Goal: Task Accomplishment & Management: Manage account settings

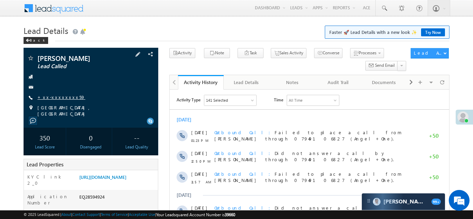
click at [59, 98] on link "+xx-xxxxxxxx59" at bounding box center [61, 97] width 48 height 6
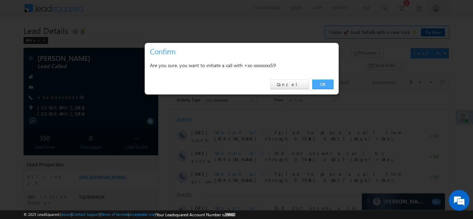
click at [324, 83] on link "OK" at bounding box center [323, 85] width 21 height 10
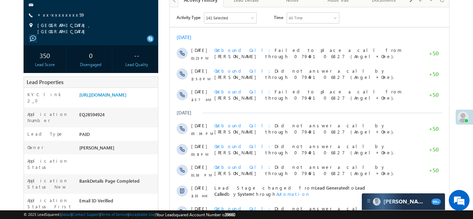
scroll to position [83, 0]
click at [121, 97] on link "https://angelbroking1-pk3em7sa.customui-test.leadsquared.com?leadId=f796201d-75…" at bounding box center [102, 94] width 47 height 6
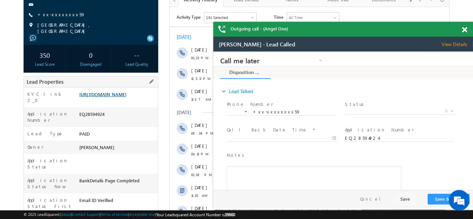
scroll to position [0, 0]
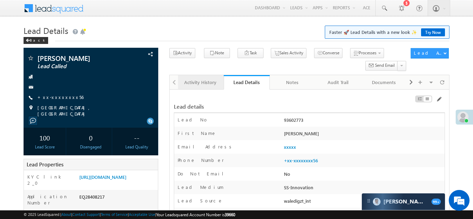
click at [201, 80] on div "Activity History" at bounding box center [201, 82] width 34 height 8
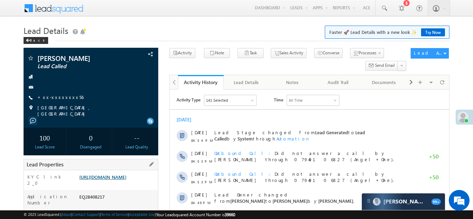
click at [115, 176] on link "https://angelbroking1-pk3em7sa.customui-test.leadsquared.com?leadId=f3dca403-d0…" at bounding box center [102, 177] width 47 height 6
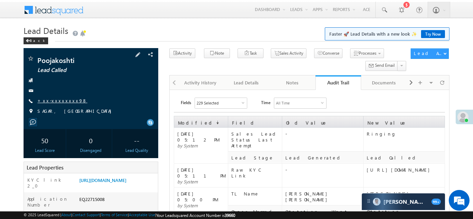
click at [59, 99] on link "+xx-xxxxxxxx98" at bounding box center [62, 101] width 50 height 6
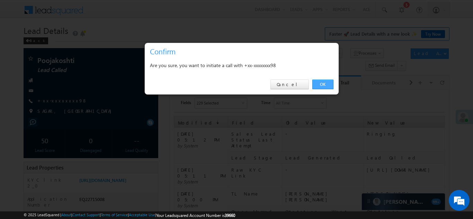
click at [321, 85] on link "OK" at bounding box center [323, 85] width 21 height 10
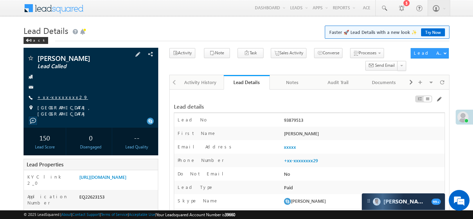
click at [58, 98] on link "+xx-xxxxxxxx29" at bounding box center [62, 97] width 51 height 6
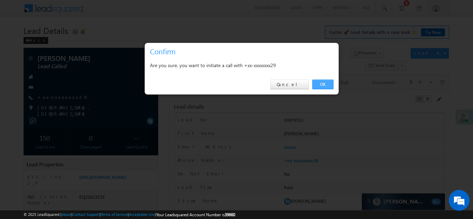
click at [323, 82] on link "OK" at bounding box center [323, 85] width 21 height 10
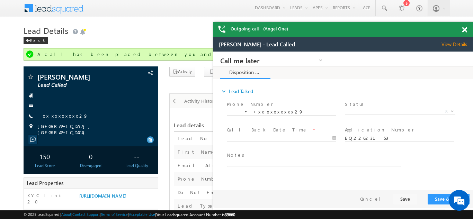
click at [466, 29] on span at bounding box center [464, 30] width 5 height 6
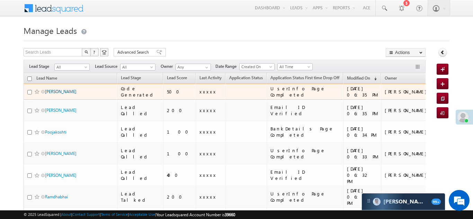
click at [58, 91] on link "[PERSON_NAME]" at bounding box center [61, 91] width 32 height 5
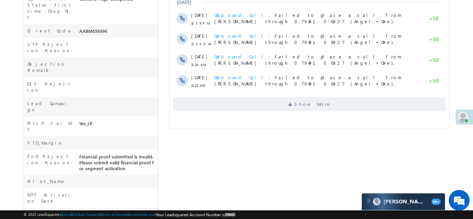
scroll to position [304, 0]
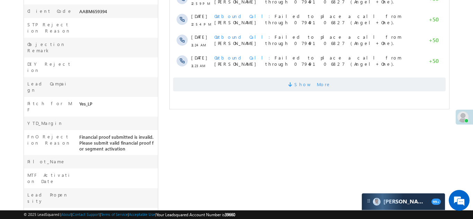
click at [301, 82] on span "Show More" at bounding box center [312, 85] width 37 height 14
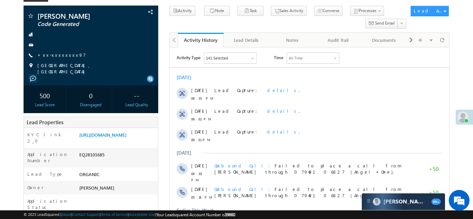
scroll to position [0, 0]
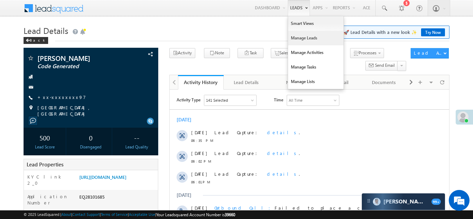
click at [304, 41] on link "Manage Leads" at bounding box center [315, 38] width 55 height 15
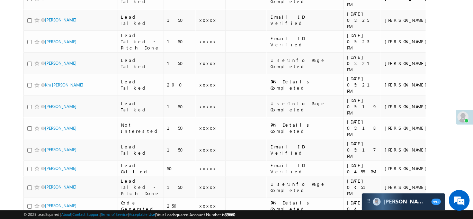
scroll to position [648, 0]
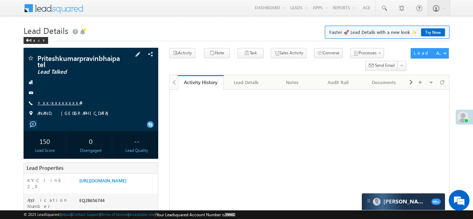
click at [51, 102] on link "+xx-xxxxxxxx44" at bounding box center [58, 103] width 43 height 6
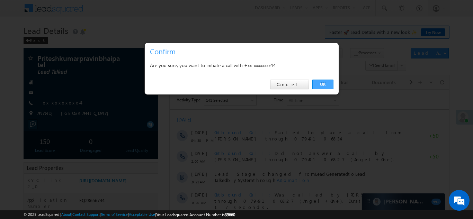
click at [323, 84] on link "OK" at bounding box center [323, 85] width 21 height 10
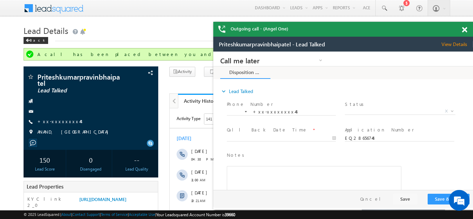
drag, startPoint x: 465, startPoint y: 30, endPoint x: 72, endPoint y: 5, distance: 394.4
click at [465, 30] on span at bounding box center [464, 30] width 5 height 6
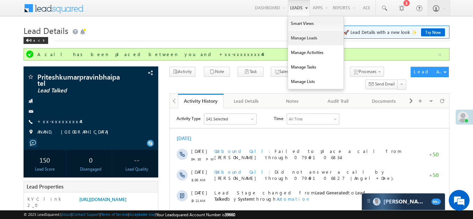
click at [301, 40] on link "Manage Leads" at bounding box center [315, 38] width 55 height 15
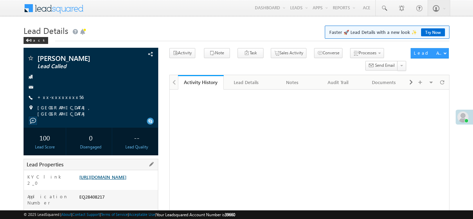
scroll to position [67, 0]
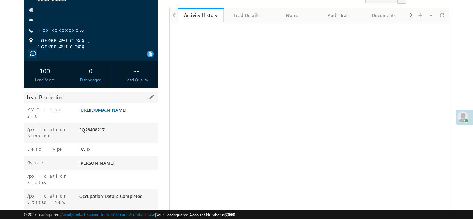
click at [106, 113] on link "[URL][DOMAIN_NAME]" at bounding box center [102, 110] width 47 height 6
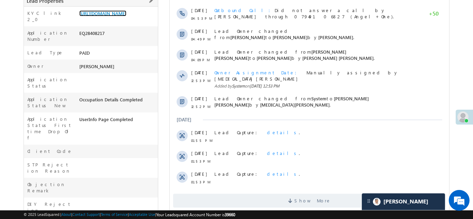
scroll to position [0, 0]
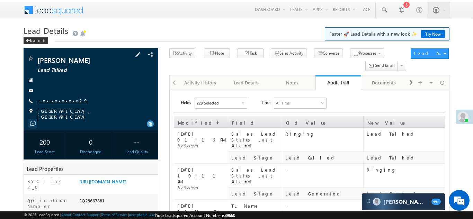
click at [55, 100] on link "+xx-xxxxxxxx29" at bounding box center [62, 101] width 51 height 6
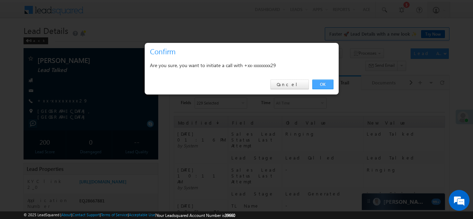
click at [321, 82] on link "OK" at bounding box center [323, 85] width 21 height 10
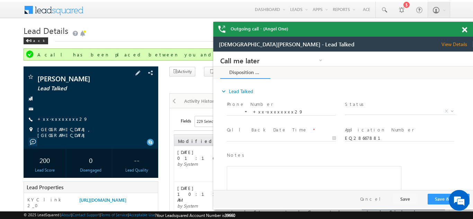
scroll to position [14, 0]
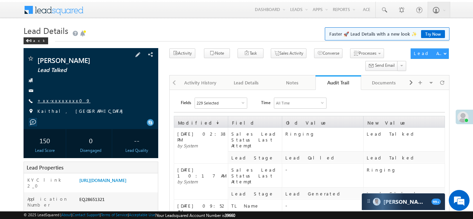
click at [63, 100] on link "+xx-xxxxxxxx09" at bounding box center [63, 101] width 53 height 6
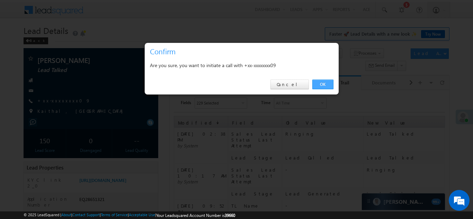
click at [324, 85] on link "OK" at bounding box center [323, 85] width 21 height 10
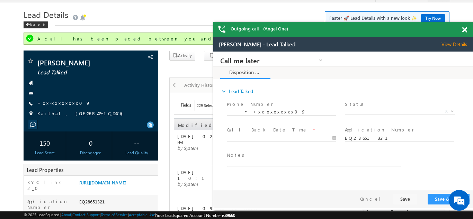
scroll to position [125, 0]
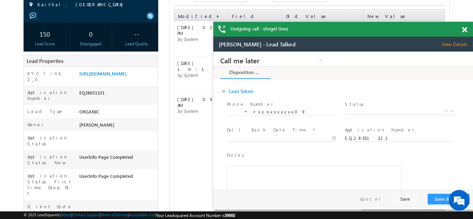
click at [464, 31] on span at bounding box center [464, 30] width 5 height 6
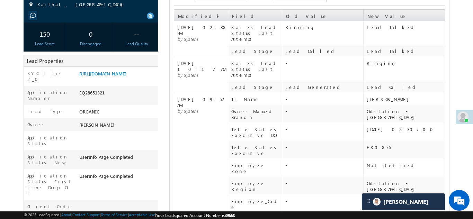
scroll to position [0, 0]
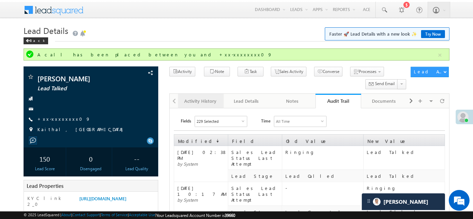
click at [202, 99] on div "Activity History" at bounding box center [201, 101] width 34 height 8
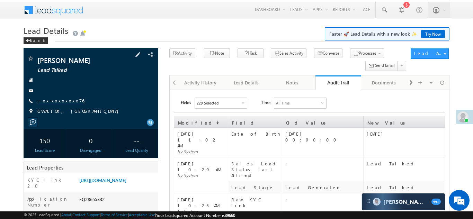
click at [60, 103] on link "+xx-xxxxxxxx76" at bounding box center [60, 101] width 47 height 6
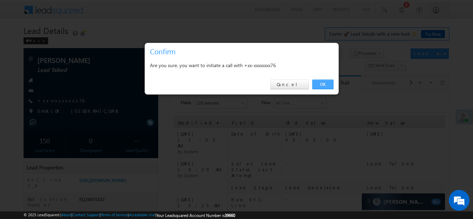
click at [321, 84] on link "OK" at bounding box center [323, 85] width 21 height 10
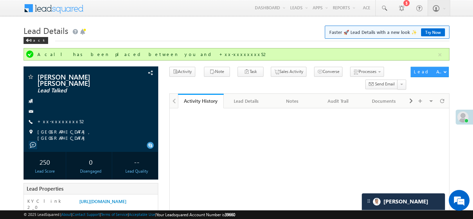
click at [52, 121] on link "+xx-xxxxxxxx52" at bounding box center [61, 122] width 49 height 6
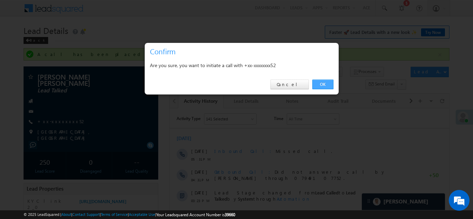
click at [322, 83] on link "OK" at bounding box center [323, 85] width 21 height 10
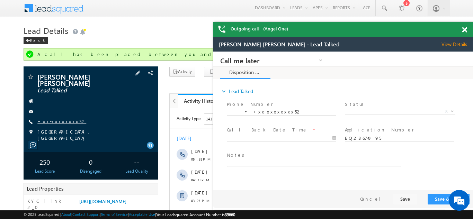
click at [61, 121] on link "+xx-xxxxxxxx52" at bounding box center [61, 122] width 49 height 6
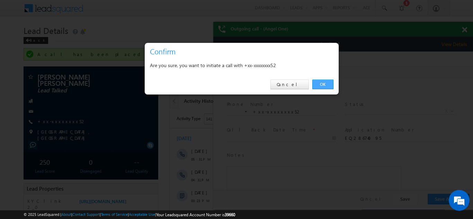
click at [322, 84] on link "OK" at bounding box center [323, 85] width 21 height 10
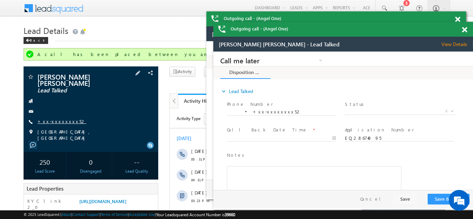
click at [53, 122] on link "+xx-xxxxxxxx52" at bounding box center [61, 122] width 49 height 6
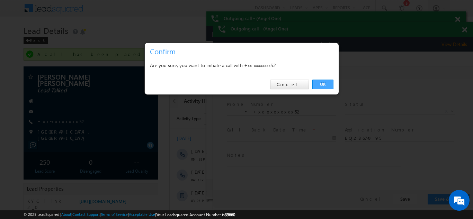
click at [327, 84] on link "OK" at bounding box center [323, 85] width 21 height 10
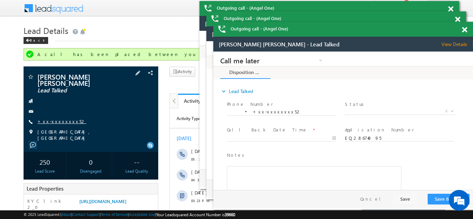
click at [55, 124] on link "+xx-xxxxxxxx52" at bounding box center [61, 122] width 49 height 6
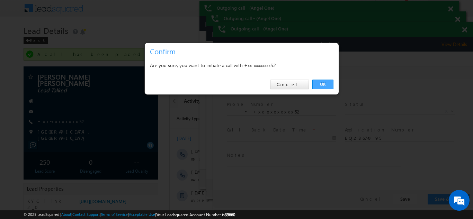
click at [320, 83] on link "OK" at bounding box center [323, 85] width 21 height 10
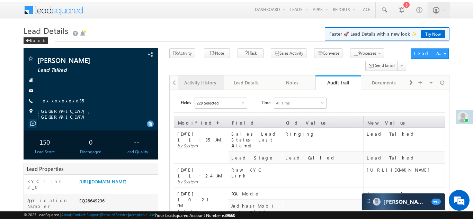
click at [216, 84] on div "Activity History" at bounding box center [201, 83] width 34 height 8
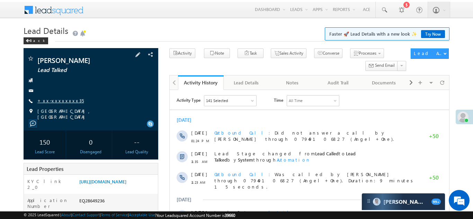
click at [53, 100] on link "+xx-xxxxxxxx35" at bounding box center [60, 101] width 46 height 6
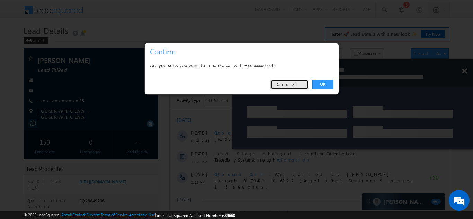
click at [292, 84] on link "Cancel" at bounding box center [290, 85] width 38 height 10
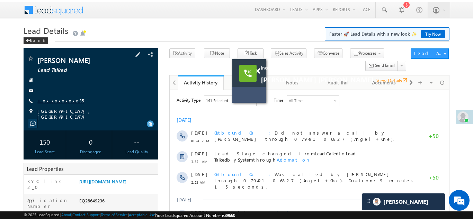
click at [60, 100] on link "+xx-xxxxxxxx35" at bounding box center [60, 101] width 46 height 6
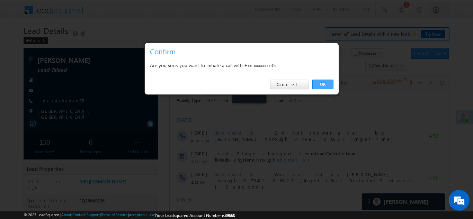
click at [320, 84] on link "OK" at bounding box center [323, 85] width 21 height 10
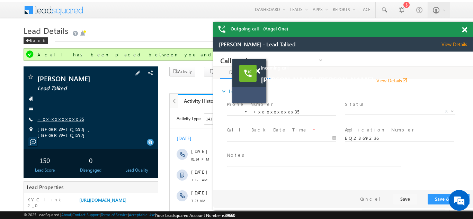
click at [52, 116] on link "+xx-xxxxxxxx35" at bounding box center [60, 119] width 46 height 6
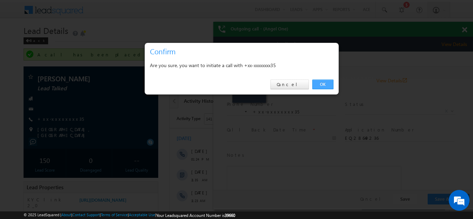
click at [319, 81] on link "OK" at bounding box center [323, 85] width 21 height 10
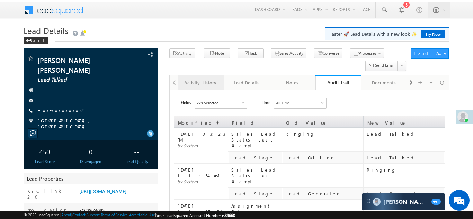
click at [199, 77] on link "Activity History" at bounding box center [201, 83] width 46 height 15
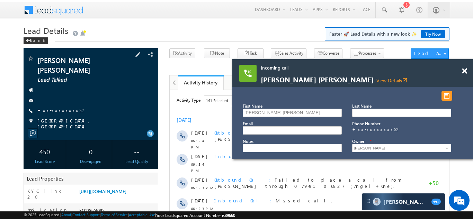
click at [51, 105] on div "Ramakant Ramakant Rawat Lead Talked +xx-xxxxxxxx52" at bounding box center [91, 92] width 128 height 75
click at [57, 112] on link "+xx-xxxxxxxx52" at bounding box center [61, 110] width 49 height 6
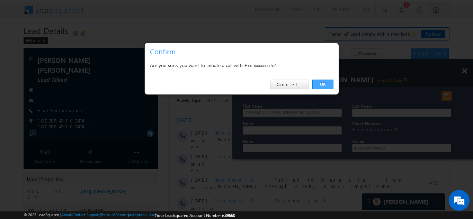
click at [320, 83] on link "OK" at bounding box center [323, 85] width 21 height 10
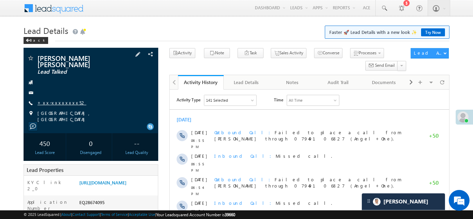
click at [60, 103] on link "+xx-xxxxxxxx52" at bounding box center [61, 103] width 49 height 6
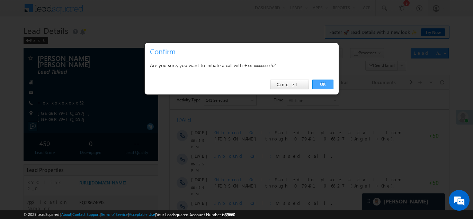
click at [321, 84] on link "OK" at bounding box center [323, 85] width 21 height 10
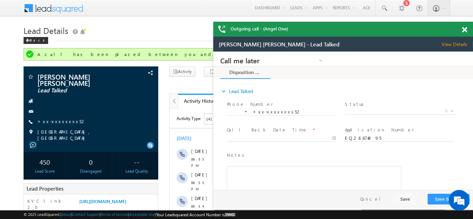
click at [464, 28] on span at bounding box center [464, 30] width 5 height 6
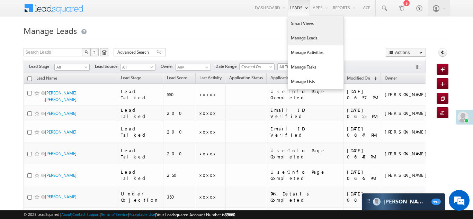
click at [298, 25] on link "Smart Views" at bounding box center [315, 23] width 55 height 15
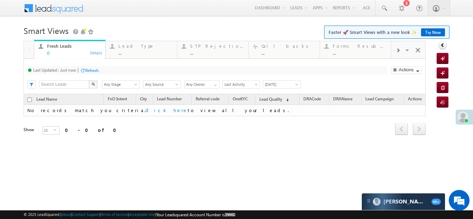
click at [399, 49] on span at bounding box center [398, 51] width 4 height 6
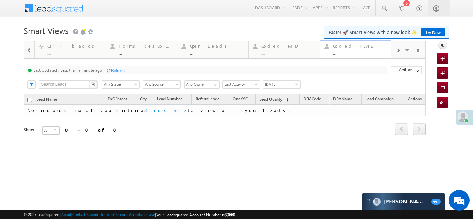
click at [353, 48] on div "Coded [DATE]" at bounding box center [360, 46] width 54 height 6
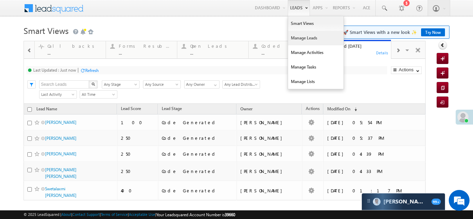
click at [292, 38] on link "Manage Leads" at bounding box center [315, 38] width 55 height 15
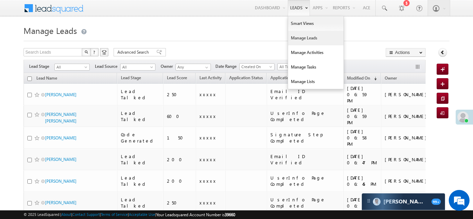
click at [298, 37] on link "Manage Leads" at bounding box center [315, 38] width 55 height 15
click at [302, 38] on link "Manage Leads" at bounding box center [315, 38] width 55 height 15
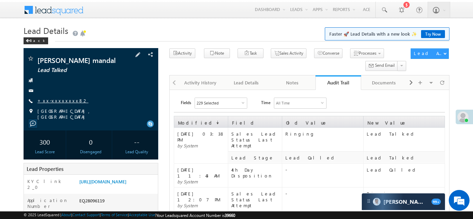
click at [57, 98] on link "+xx-xxxxxxxx82" at bounding box center [62, 101] width 51 height 6
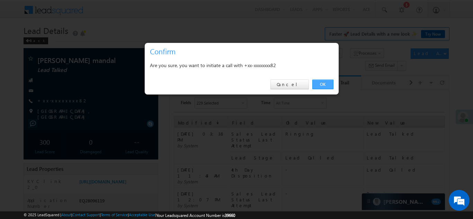
click at [319, 84] on link "OK" at bounding box center [323, 85] width 21 height 10
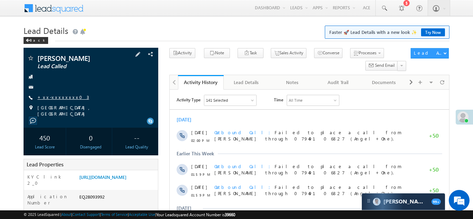
click at [57, 96] on link "+xx-xxxxxxxx03" at bounding box center [63, 97] width 52 height 6
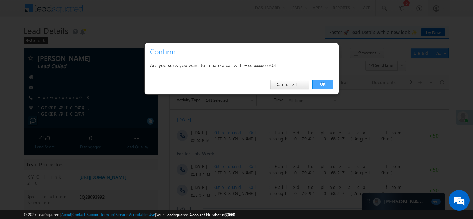
click at [321, 84] on link "OK" at bounding box center [323, 85] width 21 height 10
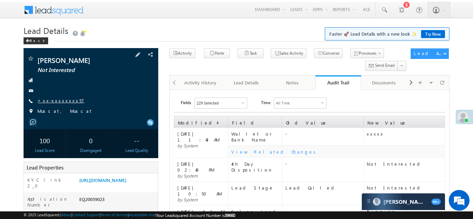
click at [55, 102] on link "+xx-xxxxxxxx57" at bounding box center [60, 101] width 47 height 6
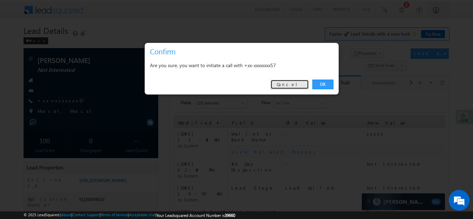
click at [293, 85] on link "Cancel" at bounding box center [290, 85] width 38 height 10
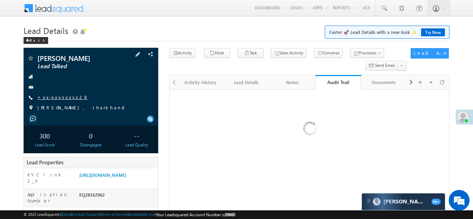
click at [60, 97] on link "+xx-xxxxxxxx29" at bounding box center [62, 97] width 51 height 6
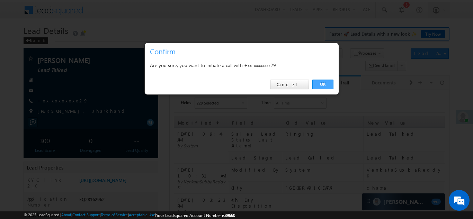
click at [317, 86] on link "OK" at bounding box center [323, 85] width 21 height 10
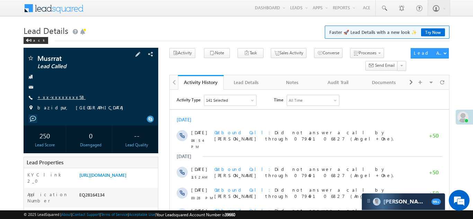
click at [61, 96] on link "+xx-xxxxxxxx58" at bounding box center [61, 97] width 48 height 6
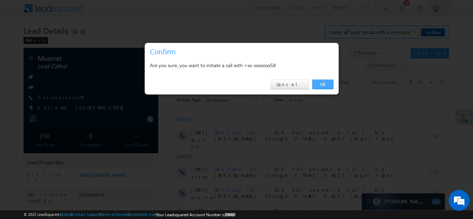
click at [318, 85] on link "OK" at bounding box center [323, 85] width 21 height 10
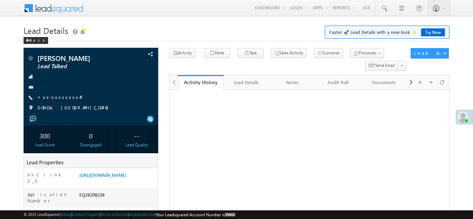
click at [53, 95] on link "+xx-xxxxxxxx47" at bounding box center [59, 97] width 45 height 6
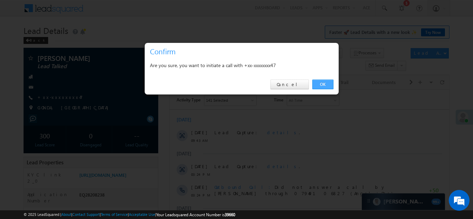
click at [321, 84] on link "OK" at bounding box center [323, 85] width 21 height 10
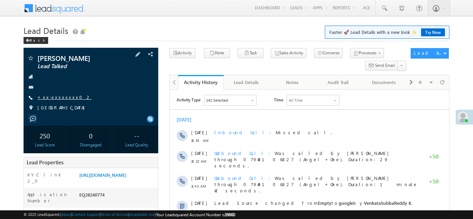
click at [59, 98] on link "+xx-xxxxxxxx02" at bounding box center [64, 97] width 54 height 6
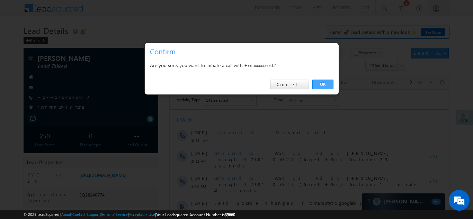
click at [325, 86] on link "OK" at bounding box center [323, 85] width 21 height 10
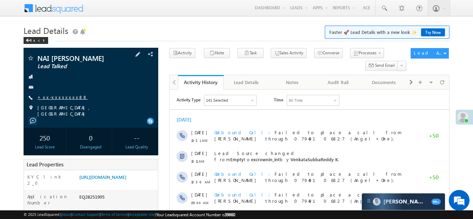
click at [60, 100] on link "+xx-xxxxxxxx88" at bounding box center [62, 97] width 50 height 6
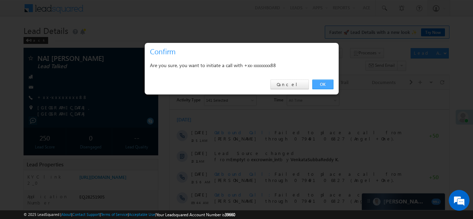
click at [322, 86] on link "OK" at bounding box center [323, 85] width 21 height 10
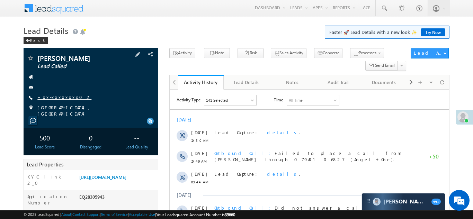
click at [53, 98] on link "+xx-xxxxxxxx02" at bounding box center [64, 97] width 54 height 6
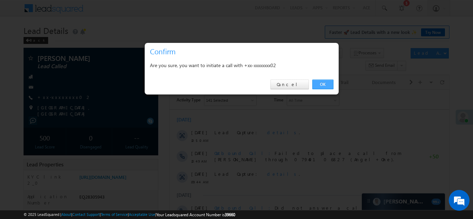
click at [319, 86] on link "OK" at bounding box center [323, 85] width 21 height 10
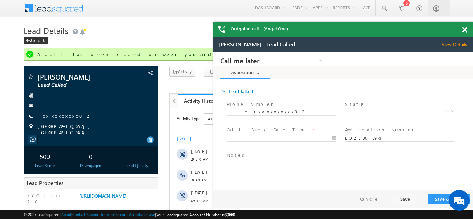
click at [464, 29] on span at bounding box center [464, 30] width 5 height 6
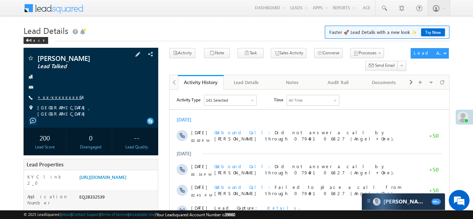
click at [58, 97] on link "+xx-xxxxxxxx64" at bounding box center [59, 97] width 45 height 6
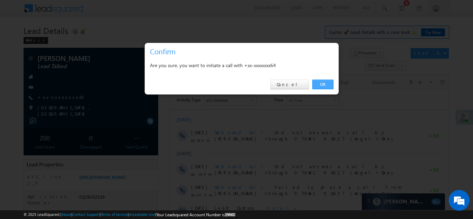
click at [323, 82] on link "OK" at bounding box center [323, 85] width 21 height 10
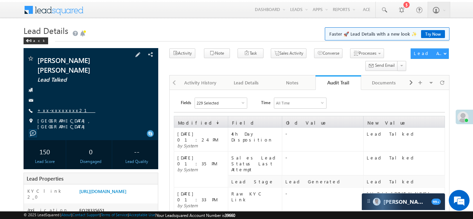
click at [55, 107] on link "+xx-xxxxxxxx21" at bounding box center [66, 110] width 58 height 6
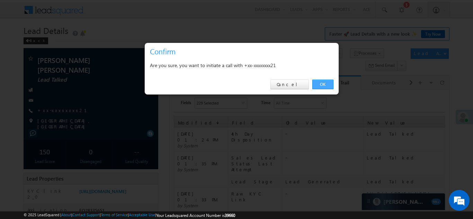
click at [326, 84] on link "OK" at bounding box center [323, 85] width 21 height 10
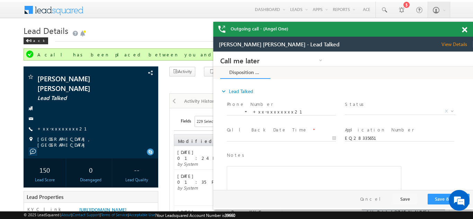
click at [465, 29] on span at bounding box center [464, 30] width 5 height 6
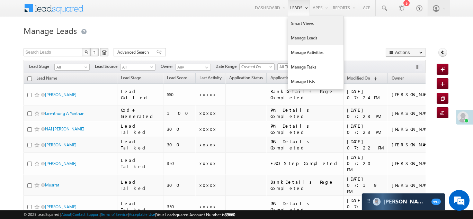
click at [299, 22] on link "Smart Views" at bounding box center [315, 23] width 55 height 15
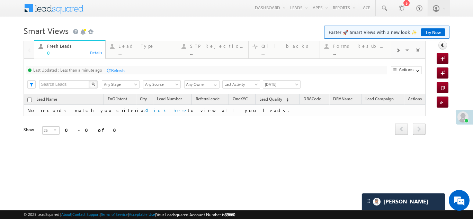
click at [398, 50] on span at bounding box center [398, 51] width 4 height 6
click at [355, 47] on div "Coded Today" at bounding box center [360, 46] width 54 height 6
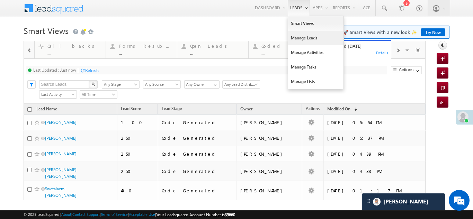
click at [298, 34] on link "Manage Leads" at bounding box center [315, 38] width 55 height 15
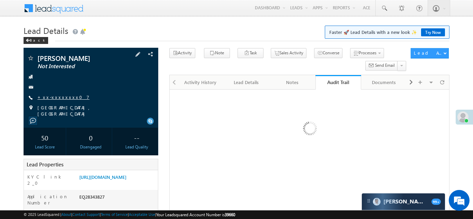
click at [61, 97] on link "+xx-xxxxxxxx07" at bounding box center [63, 97] width 52 height 6
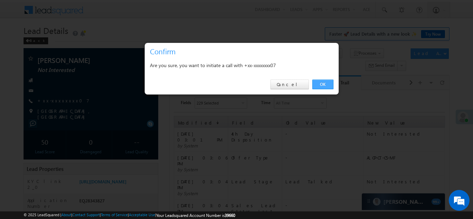
click at [323, 84] on link "OK" at bounding box center [323, 85] width 21 height 10
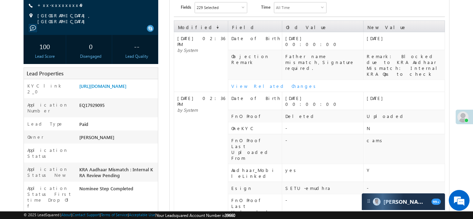
scroll to position [97, 0]
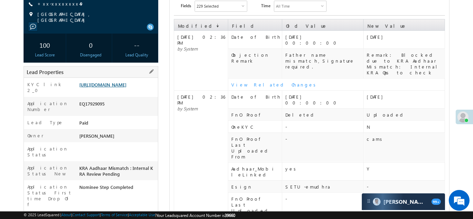
click at [107, 86] on link "[URL][DOMAIN_NAME]" at bounding box center [102, 85] width 47 height 6
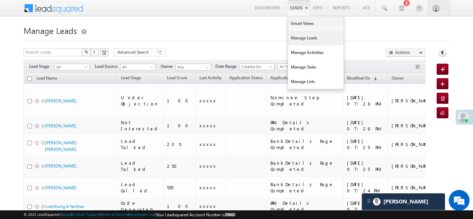
click at [298, 37] on link "Manage Leads" at bounding box center [315, 38] width 55 height 15
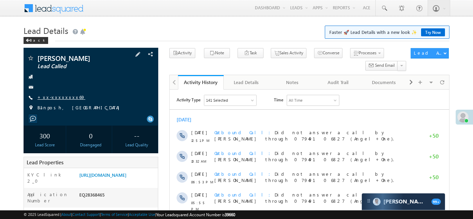
click at [55, 95] on link "+xx-xxxxxxxx69" at bounding box center [61, 97] width 48 height 6
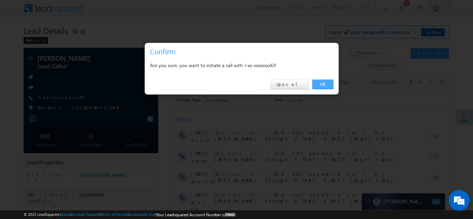
click at [322, 86] on link "OK" at bounding box center [323, 85] width 21 height 10
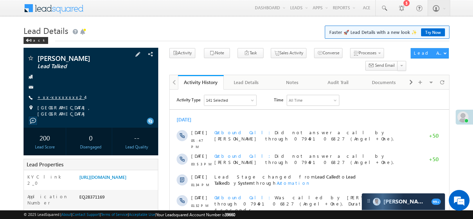
click at [58, 97] on link "+xx-xxxxxxxx24" at bounding box center [60, 97] width 47 height 6
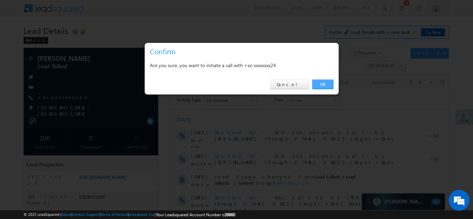
click at [320, 84] on link "OK" at bounding box center [323, 85] width 21 height 10
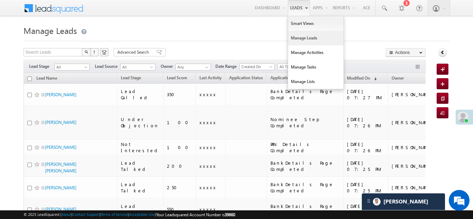
click at [298, 36] on link "Manage Leads" at bounding box center [315, 38] width 55 height 15
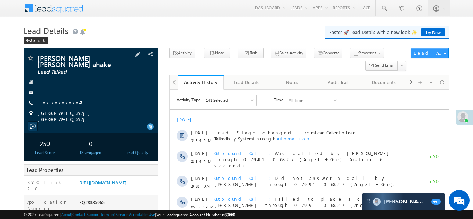
click at [58, 100] on link "+xx-xxxxxxxx47" at bounding box center [59, 103] width 45 height 6
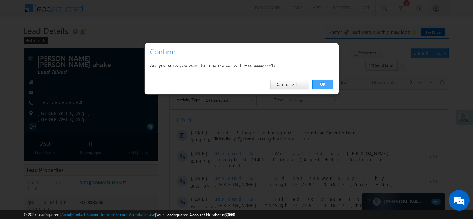
click at [318, 82] on link "OK" at bounding box center [323, 85] width 21 height 10
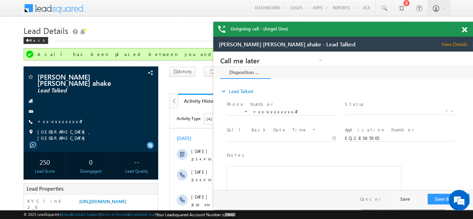
click at [467, 30] on div at bounding box center [468, 29] width 9 height 14
click at [465, 31] on span at bounding box center [464, 30] width 5 height 6
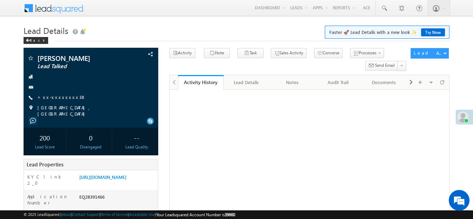
click at [50, 97] on link "+xx-xxxxxxxx38" at bounding box center [61, 97] width 49 height 6
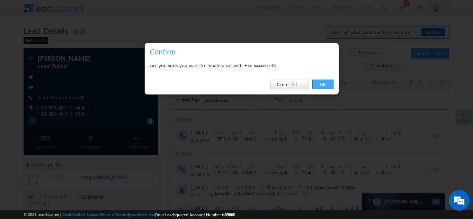
click at [321, 82] on link "OK" at bounding box center [323, 85] width 21 height 10
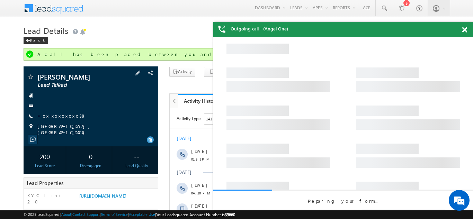
click at [97, 75] on span "[PERSON_NAME]" at bounding box center [78, 76] width 83 height 7
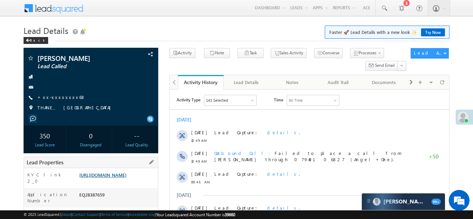
click at [115, 178] on link "[URL][DOMAIN_NAME]" at bounding box center [102, 175] width 47 height 6
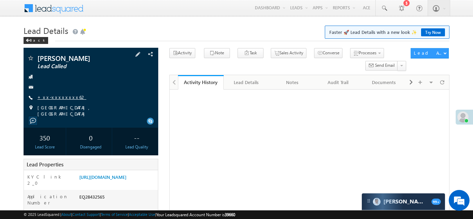
click at [57, 98] on link "+xx-xxxxxxxx62" at bounding box center [61, 97] width 49 height 6
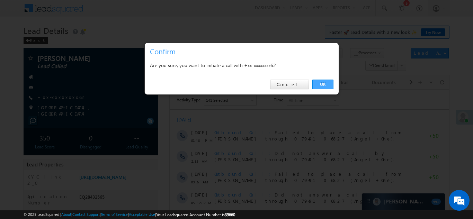
click at [322, 85] on link "OK" at bounding box center [323, 85] width 21 height 10
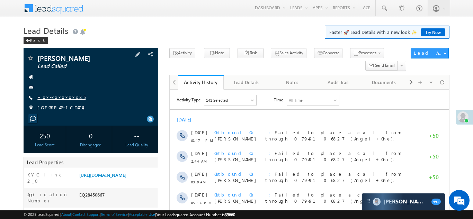
click at [53, 96] on link "+xx-xxxxxxxx85" at bounding box center [61, 97] width 48 height 6
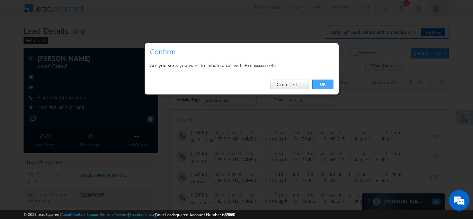
click at [317, 84] on link "OK" at bounding box center [323, 85] width 21 height 10
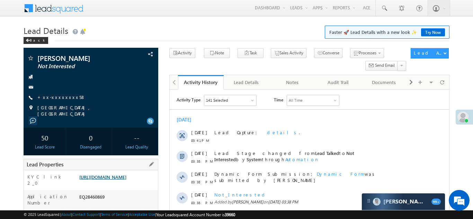
click at [108, 180] on link "[URL][DOMAIN_NAME]" at bounding box center [102, 177] width 47 height 6
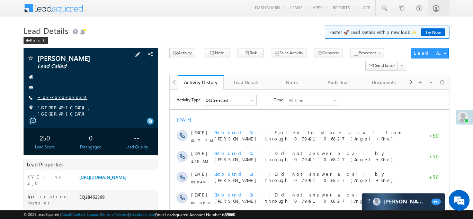
click at [53, 96] on link "+xx-xxxxxxxx89" at bounding box center [62, 97] width 50 height 6
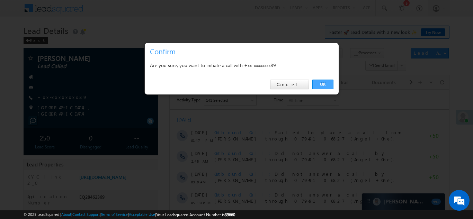
click at [317, 82] on link "OK" at bounding box center [323, 85] width 21 height 10
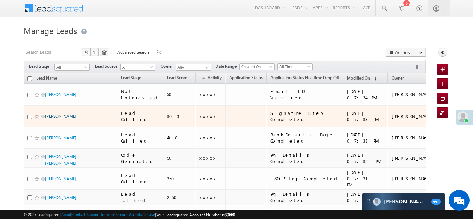
click at [60, 114] on link "[PERSON_NAME]" at bounding box center [61, 116] width 32 height 5
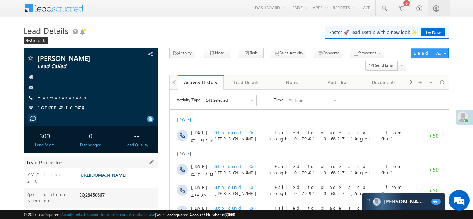
click at [115, 178] on link "[URL][DOMAIN_NAME]" at bounding box center [102, 175] width 47 height 6
click at [53, 97] on link "+xx-xxxxxxxx85" at bounding box center [61, 97] width 48 height 6
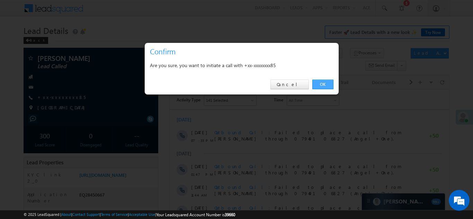
click at [324, 88] on link "OK" at bounding box center [323, 85] width 21 height 10
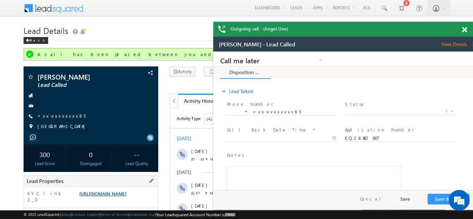
click at [113, 194] on link "https://angelbroking1-pk3em7sa.customui-test.leadsquared.com?leadId=5c0fde5b-b0…" at bounding box center [102, 194] width 47 height 6
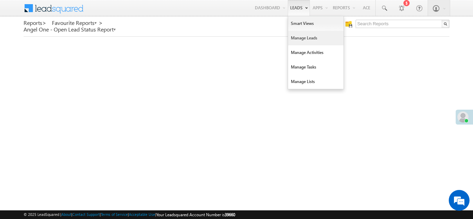
click at [308, 38] on link "Manage Leads" at bounding box center [315, 38] width 55 height 15
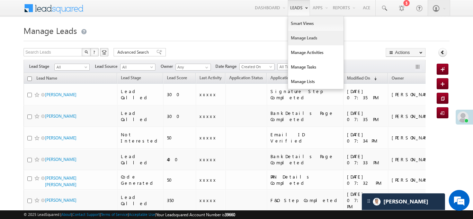
click at [296, 37] on link "Manage Leads" at bounding box center [315, 38] width 55 height 15
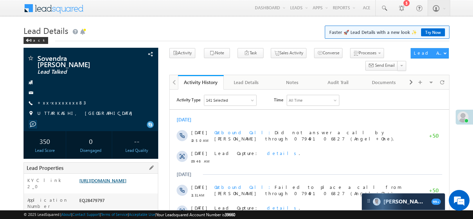
click at [108, 179] on link "[URL][DOMAIN_NAME]" at bounding box center [102, 181] width 47 height 6
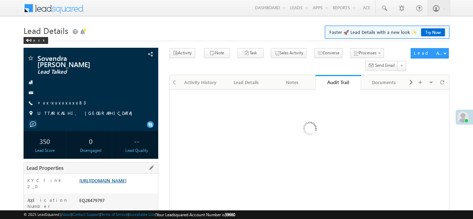
click at [112, 179] on link "[URL][DOMAIN_NAME]" at bounding box center [102, 181] width 47 height 6
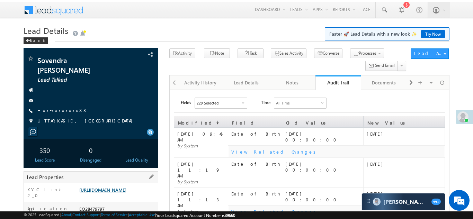
click at [112, 187] on link "https://angelbroking1-pk3em7sa.customui-test.leadsquared.com?leadId=5ff96ee2-00…" at bounding box center [102, 190] width 47 height 6
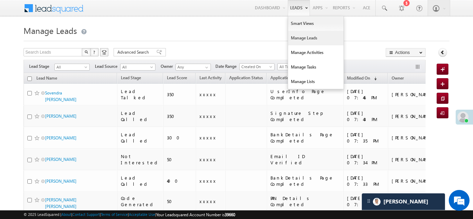
click at [304, 38] on link "Manage Leads" at bounding box center [315, 38] width 55 height 15
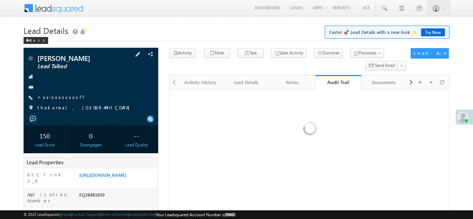
click at [54, 95] on div "Rajbir sandhu Lead Talked +xx-xxxxxxxx77" at bounding box center [91, 85] width 128 height 60
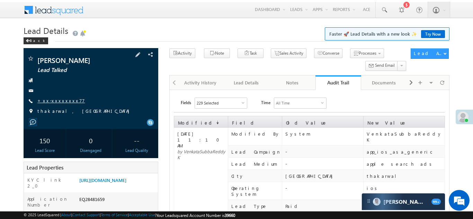
click at [60, 102] on link "+xx-xxxxxxxx77" at bounding box center [60, 101] width 47 height 6
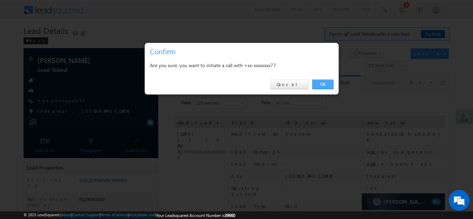
click at [321, 86] on link "OK" at bounding box center [323, 85] width 21 height 10
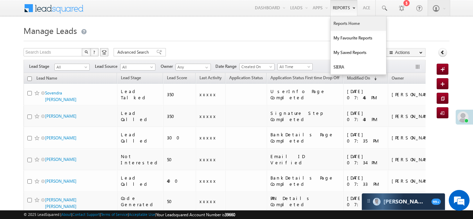
click at [342, 21] on link "Reports Home" at bounding box center [358, 23] width 55 height 15
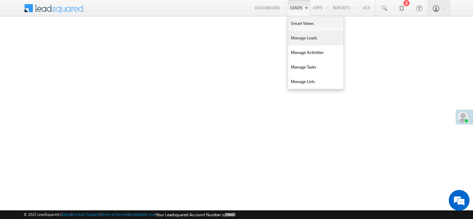
click at [297, 41] on link "Manage Leads" at bounding box center [315, 38] width 55 height 15
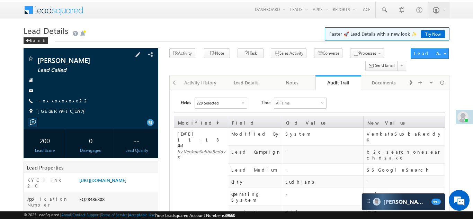
click at [59, 100] on link "+xx-xxxxxxxx22" at bounding box center [63, 101] width 52 height 6
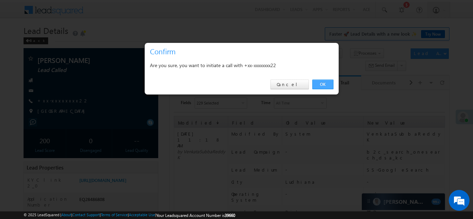
click at [319, 85] on link "OK" at bounding box center [323, 85] width 21 height 10
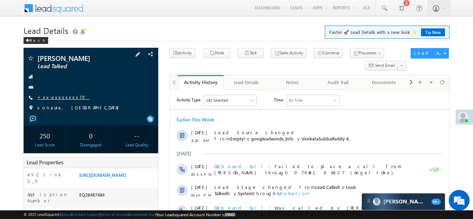
click at [59, 96] on link "+xx-xxxxxxxx70" at bounding box center [63, 97] width 52 height 6
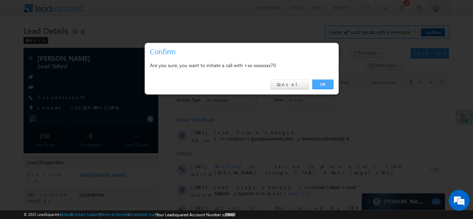
click at [323, 85] on link "OK" at bounding box center [323, 85] width 21 height 10
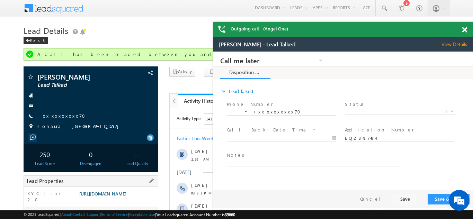
click at [114, 197] on link "[URL][DOMAIN_NAME]" at bounding box center [102, 194] width 47 height 6
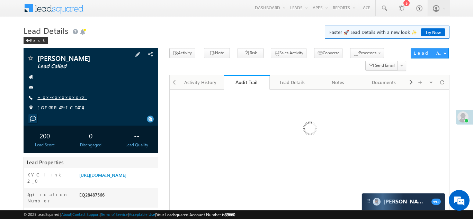
click at [55, 96] on link "+xx-xxxxxxxx72" at bounding box center [62, 97] width 50 height 6
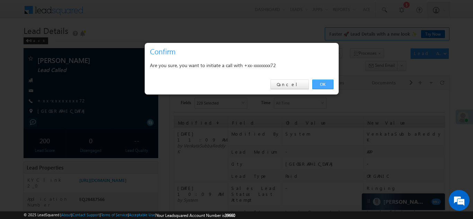
click at [321, 84] on link "OK" at bounding box center [323, 85] width 21 height 10
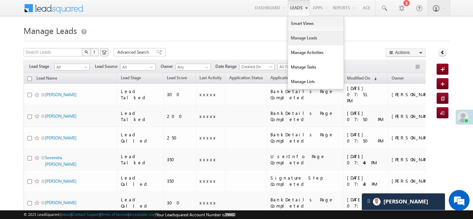
click at [296, 34] on link "Manage Leads" at bounding box center [315, 38] width 55 height 15
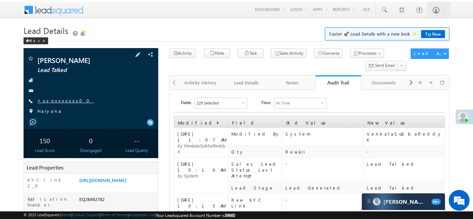
click at [61, 96] on div "[PERSON_NAME] Lead Talked +xx-xxxxxxxx00" at bounding box center [91, 86] width 128 height 63
click at [62, 101] on link "+xx-xxxxxxxx00" at bounding box center [65, 101] width 56 height 6
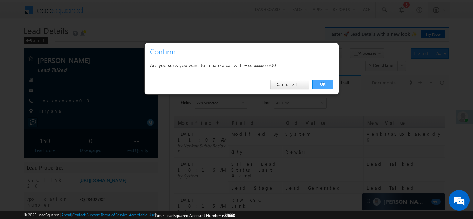
click at [322, 83] on link "OK" at bounding box center [323, 85] width 21 height 10
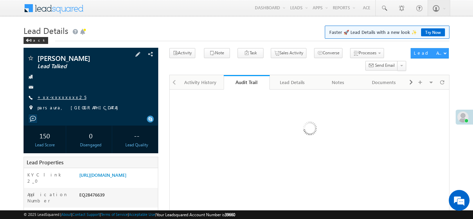
click at [55, 99] on link "+xx-xxxxxxxx25" at bounding box center [61, 97] width 49 height 6
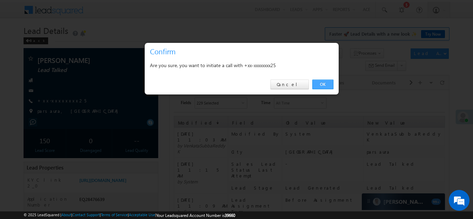
click at [320, 83] on link "OK" at bounding box center [323, 85] width 21 height 10
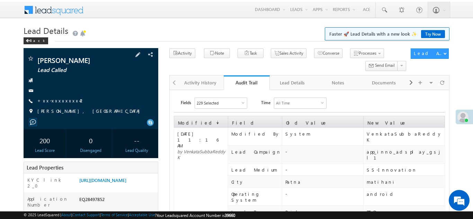
click at [56, 95] on div "Deepak Kumar Lead Called +xx-xxxxxxxx42" at bounding box center [91, 86] width 128 height 63
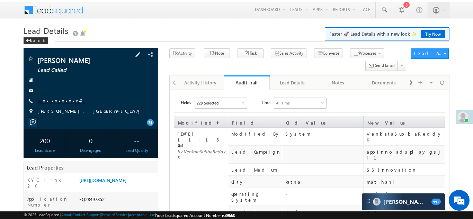
click at [56, 100] on link "+xx-xxxxxxxx42" at bounding box center [60, 101] width 47 height 6
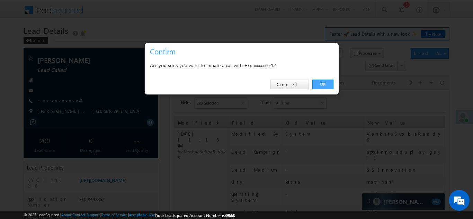
click at [322, 84] on link "OK" at bounding box center [323, 85] width 21 height 10
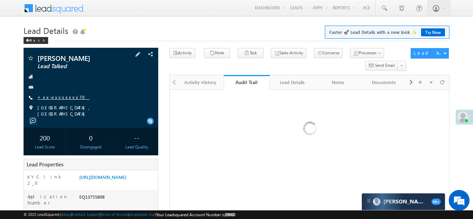
click at [57, 97] on link "+xx-xxxxxxxx70" at bounding box center [63, 97] width 52 height 6
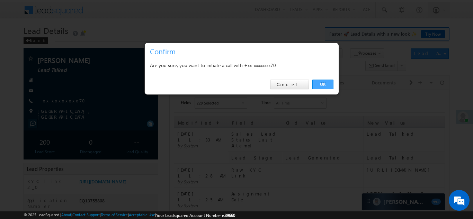
click at [321, 83] on link "OK" at bounding box center [323, 85] width 21 height 10
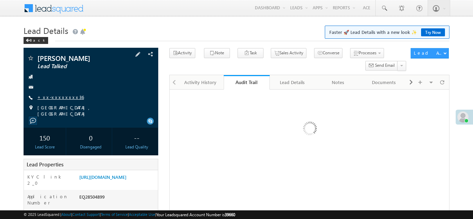
click at [59, 97] on link "+xx-xxxxxxxx36" at bounding box center [60, 97] width 46 height 6
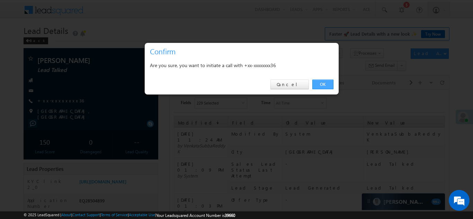
click at [324, 85] on link "OK" at bounding box center [323, 85] width 21 height 10
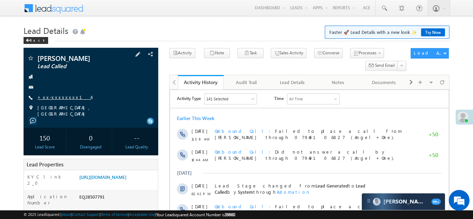
click at [54, 100] on link "+xx-xxxxxxxx14" at bounding box center [64, 97] width 54 height 6
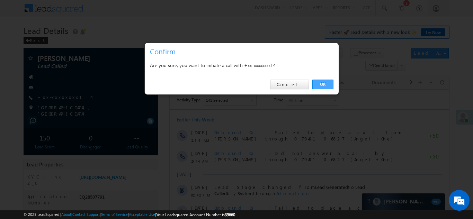
click at [320, 85] on link "OK" at bounding box center [323, 85] width 21 height 10
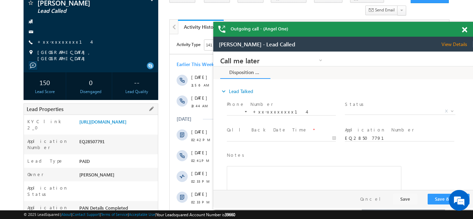
scroll to position [83, 0]
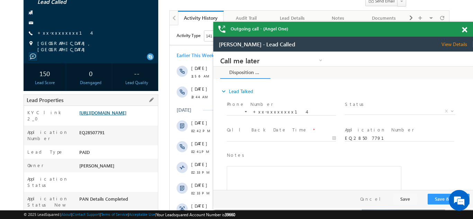
click at [117, 114] on link "https://angelbroking1-pk3em7sa.customui-test.leadsquared.com?leadId=3dc2095d-be…" at bounding box center [102, 113] width 47 height 6
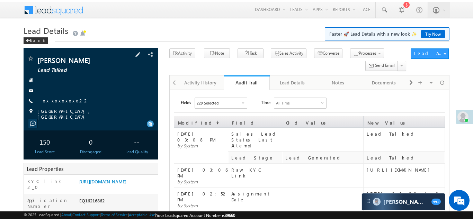
click at [56, 99] on link "+xx-xxxxxxxx22" at bounding box center [63, 101] width 52 height 6
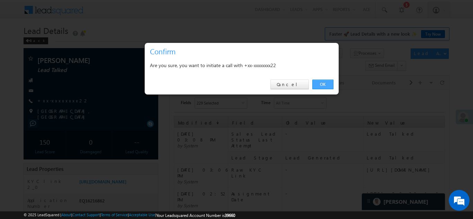
click at [318, 82] on link "OK" at bounding box center [323, 85] width 21 height 10
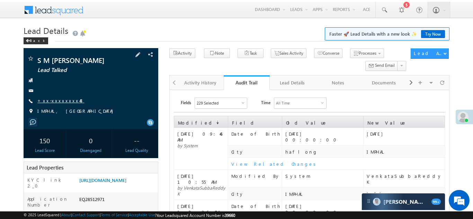
click at [59, 102] on link "+xx-xxxxxxxx48" at bounding box center [60, 101] width 47 height 6
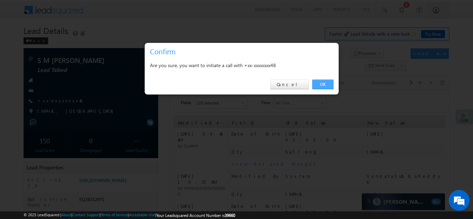
click at [322, 85] on link "OK" at bounding box center [323, 85] width 21 height 10
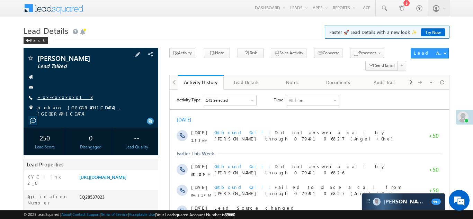
click at [56, 97] on link "+xx-xxxxxxxx13" at bounding box center [64, 97] width 55 height 6
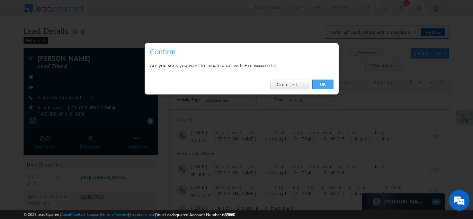
click at [320, 84] on link "OK" at bounding box center [323, 85] width 21 height 10
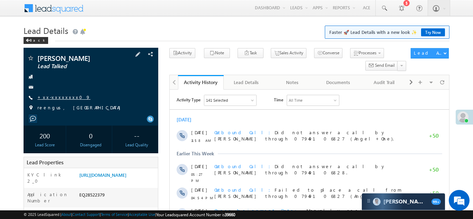
click at [53, 98] on link "+xx-xxxxxxxx09" at bounding box center [63, 97] width 53 height 6
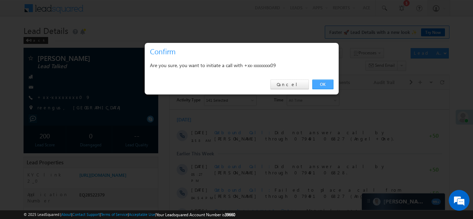
click at [322, 85] on link "OK" at bounding box center [323, 85] width 21 height 10
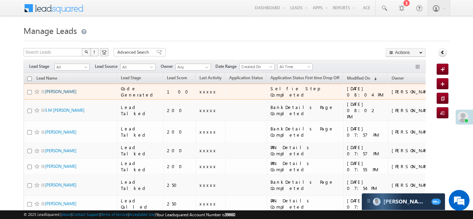
click at [65, 91] on link "[PERSON_NAME]" at bounding box center [61, 91] width 32 height 5
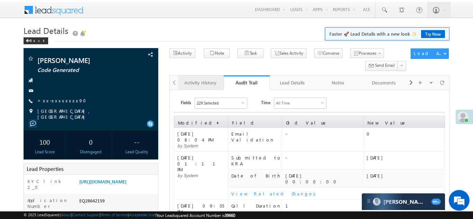
click at [192, 84] on div "Activity History" at bounding box center [201, 83] width 34 height 8
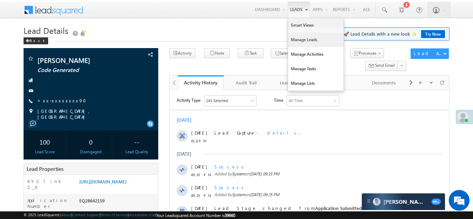
click at [296, 40] on link "Manage Leads" at bounding box center [315, 40] width 55 height 15
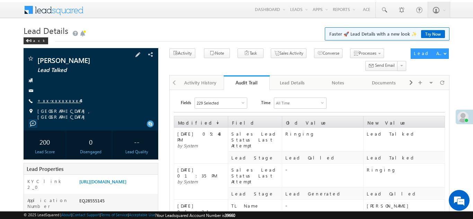
click at [57, 99] on link "+xx-xxxxxxxx44" at bounding box center [58, 101] width 43 height 6
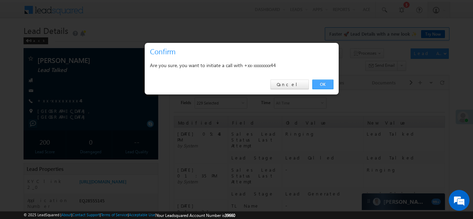
click at [323, 85] on link "OK" at bounding box center [323, 85] width 21 height 10
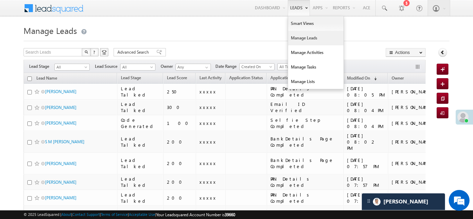
click at [301, 40] on link "Manage Leads" at bounding box center [315, 38] width 55 height 15
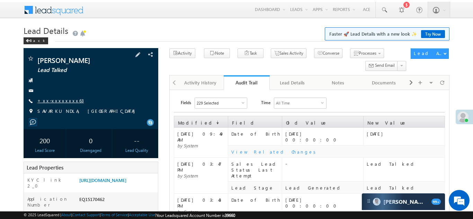
click at [55, 104] on link "+xx-xxxxxxxx63" at bounding box center [60, 101] width 46 height 6
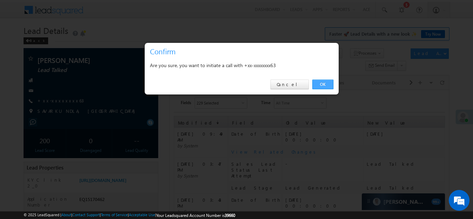
click at [322, 84] on link "OK" at bounding box center [323, 85] width 21 height 10
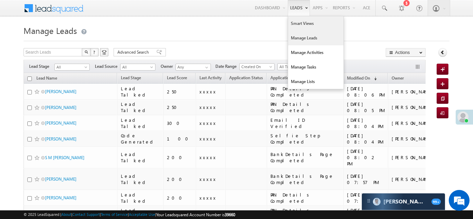
click at [297, 24] on link "Smart Views" at bounding box center [315, 23] width 55 height 15
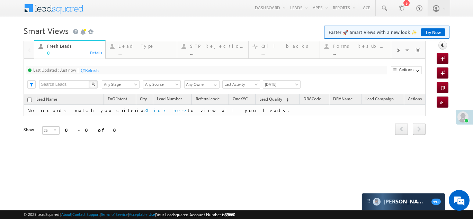
click at [400, 49] on span at bounding box center [398, 51] width 4 height 6
click at [359, 47] on div "Coded Today" at bounding box center [360, 46] width 54 height 6
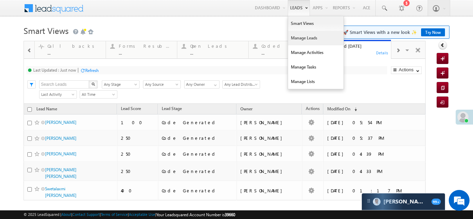
click at [301, 37] on link "Manage Leads" at bounding box center [315, 38] width 55 height 15
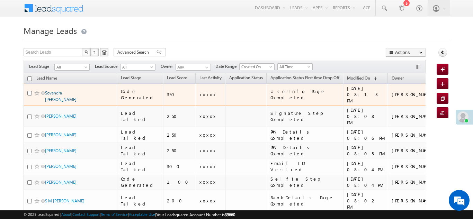
click at [55, 92] on link "Sovendra [PERSON_NAME]" at bounding box center [61, 96] width 32 height 12
